Goal: Navigation & Orientation: Go to known website

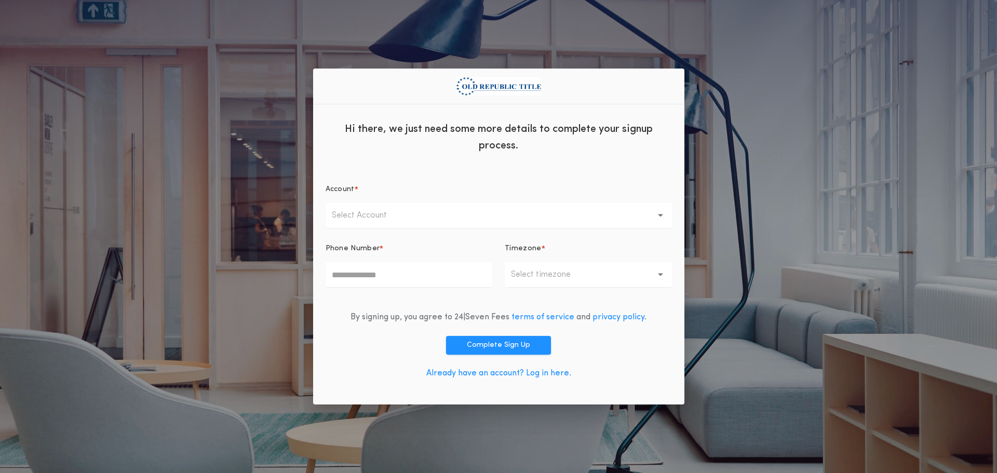
click at [496, 372] on link "Already have an account? Log in here." at bounding box center [498, 373] width 145 height 8
click at [498, 374] on link "Already have an account? Log in here." at bounding box center [498, 373] width 145 height 8
